Goal: Task Accomplishment & Management: Manage account settings

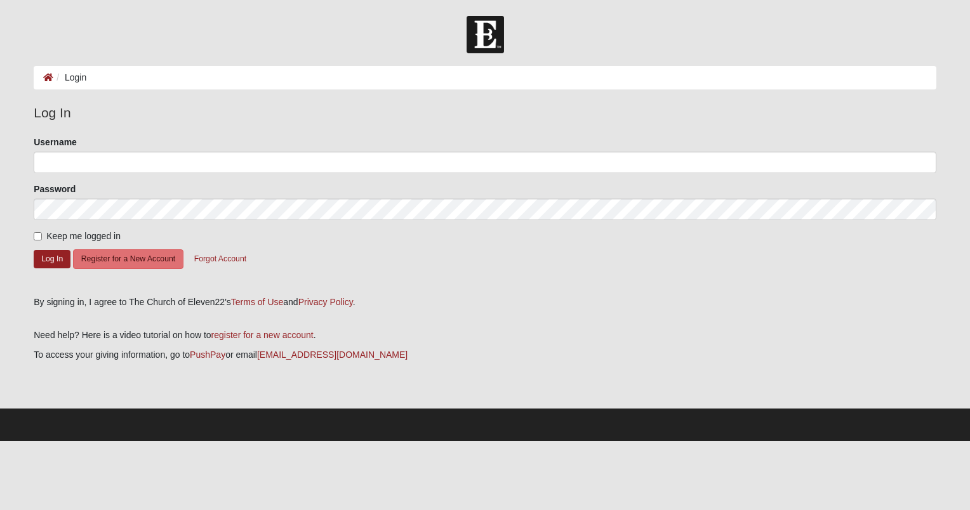
click at [286, 147] on div "Username" at bounding box center [485, 154] width 902 height 37
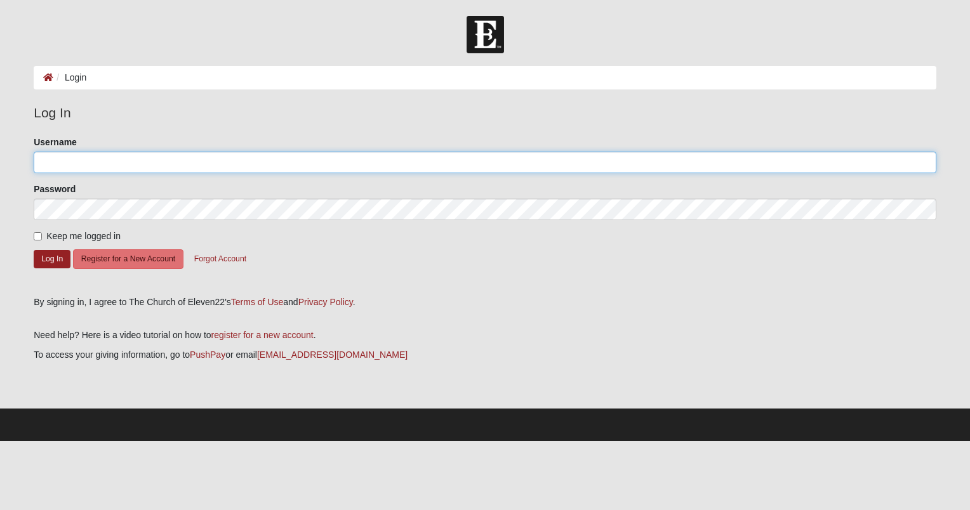
click at [242, 156] on input "Username" at bounding box center [485, 163] width 902 height 22
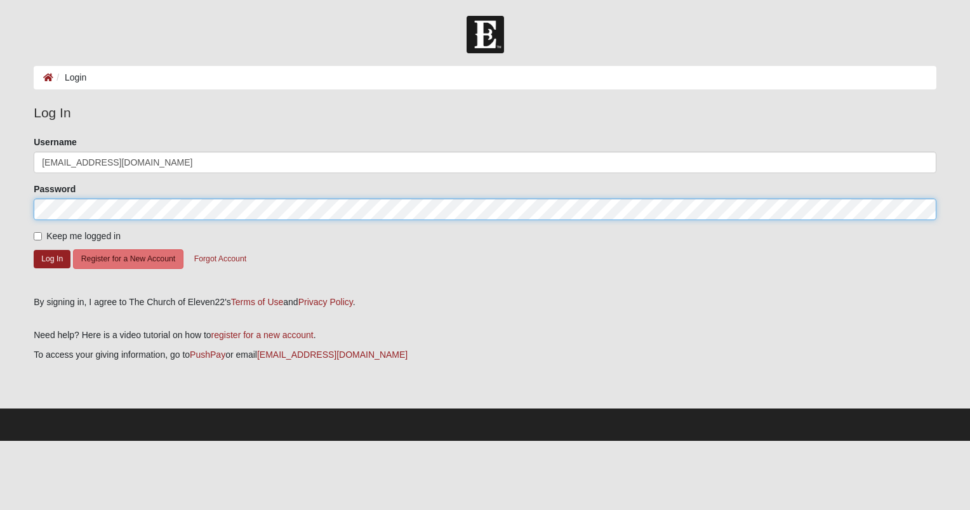
click at [34, 250] on button "Log In" at bounding box center [52, 259] width 37 height 18
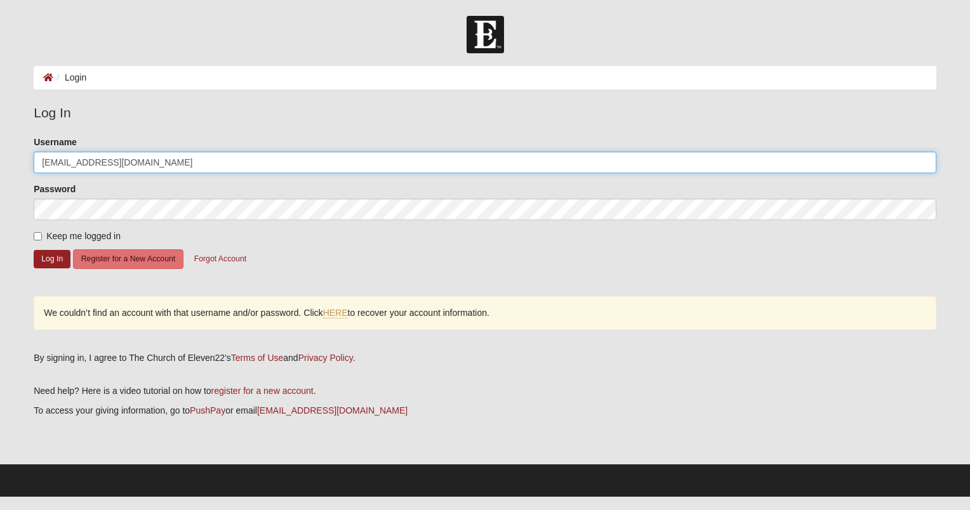
drag, startPoint x: 137, startPoint y: 164, endPoint x: 0, endPoint y: 140, distance: 139.2
click at [0, 140] on html "Log In Login Login Error Log In Please correct the following: Username abbeylil…" at bounding box center [485, 248] width 970 height 497
type input "lilie110"
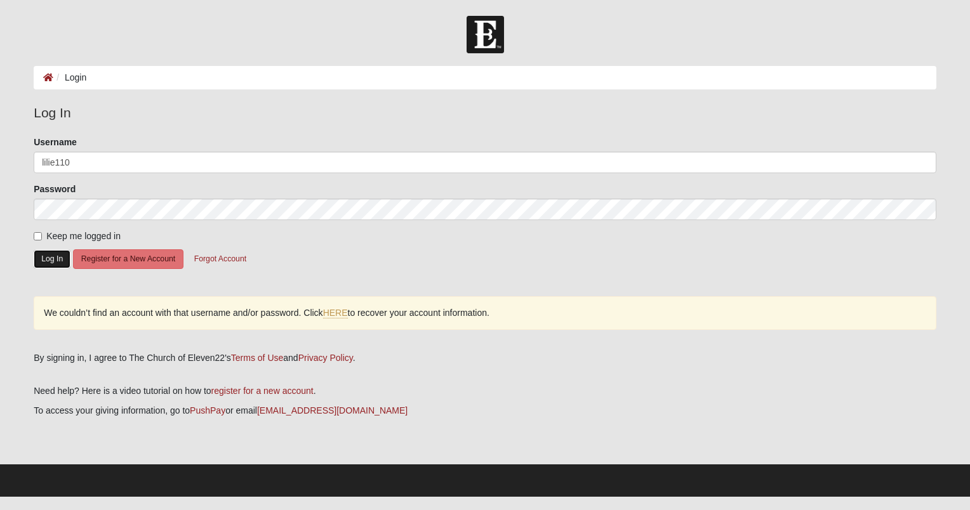
click at [57, 260] on button "Log In" at bounding box center [52, 259] width 37 height 18
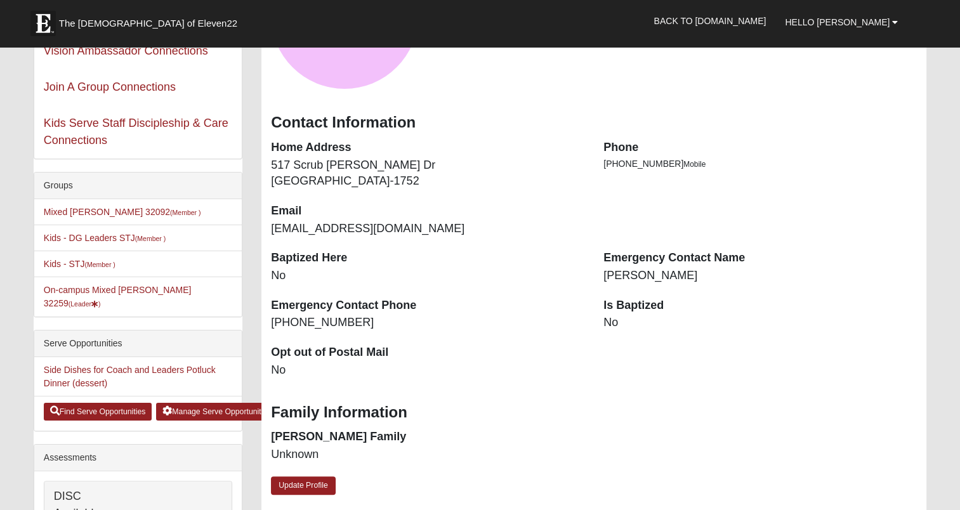
scroll to position [123, 0]
click at [93, 366] on link "Side Dishes for Coach and Leaders Potluck Dinner (dessert)" at bounding box center [130, 377] width 172 height 23
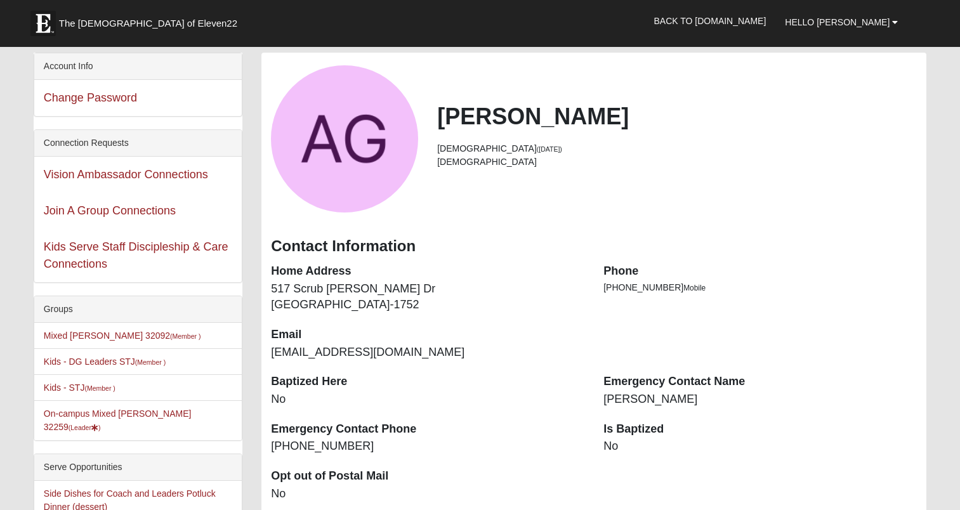
scroll to position [123, 0]
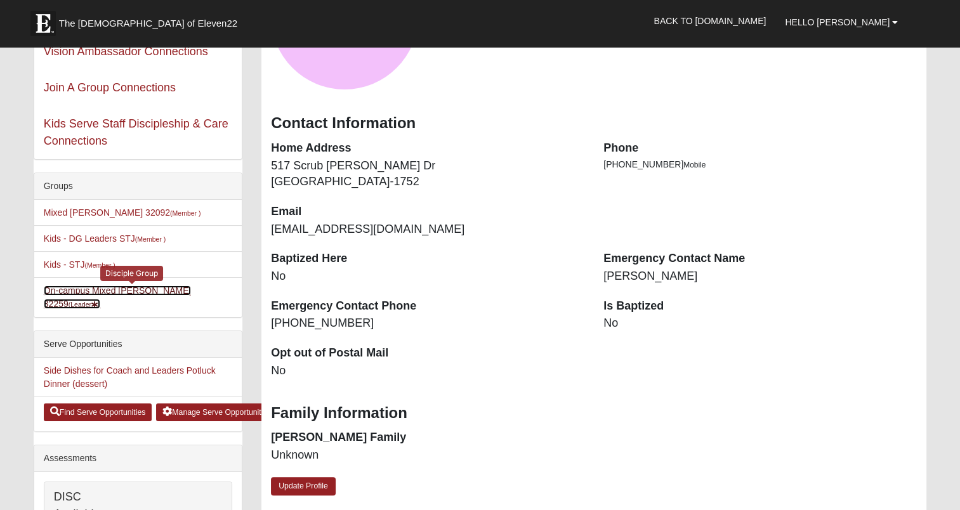
click at [95, 289] on link "On-campus Mixed [PERSON_NAME] 32259 (Leader )" at bounding box center [118, 297] width 148 height 23
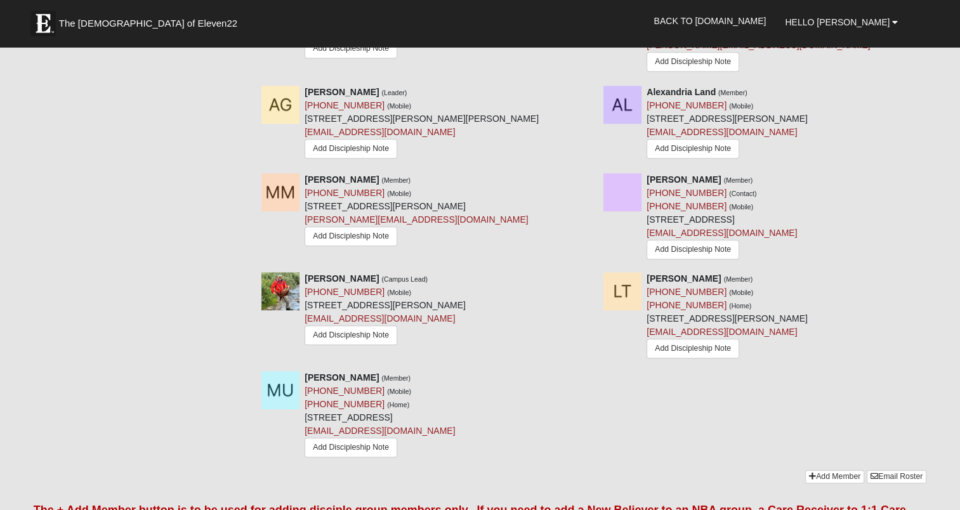
scroll to position [866, 0]
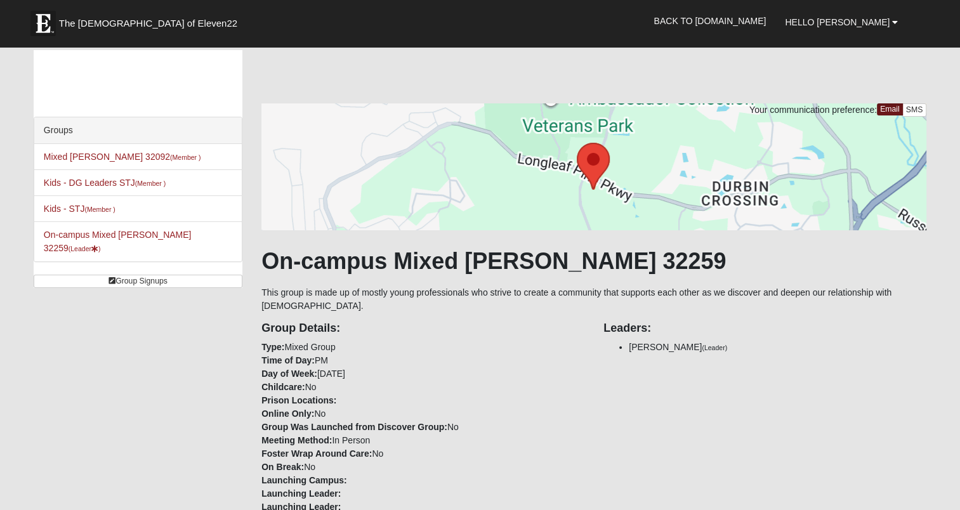
scroll to position [2, 0]
